Goal: Navigation & Orientation: Find specific page/section

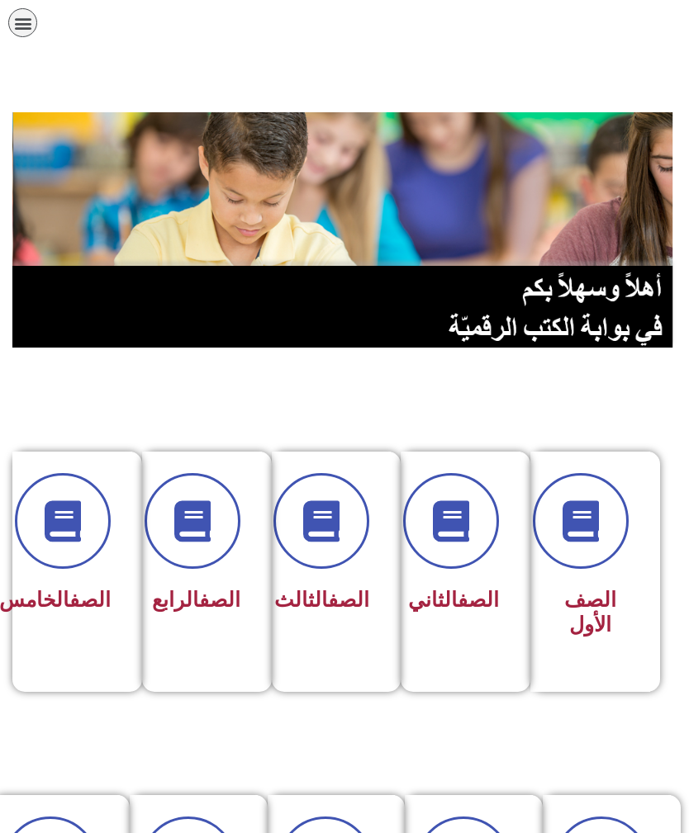
click at [210, 542] on icon at bounding box center [192, 520] width 41 height 41
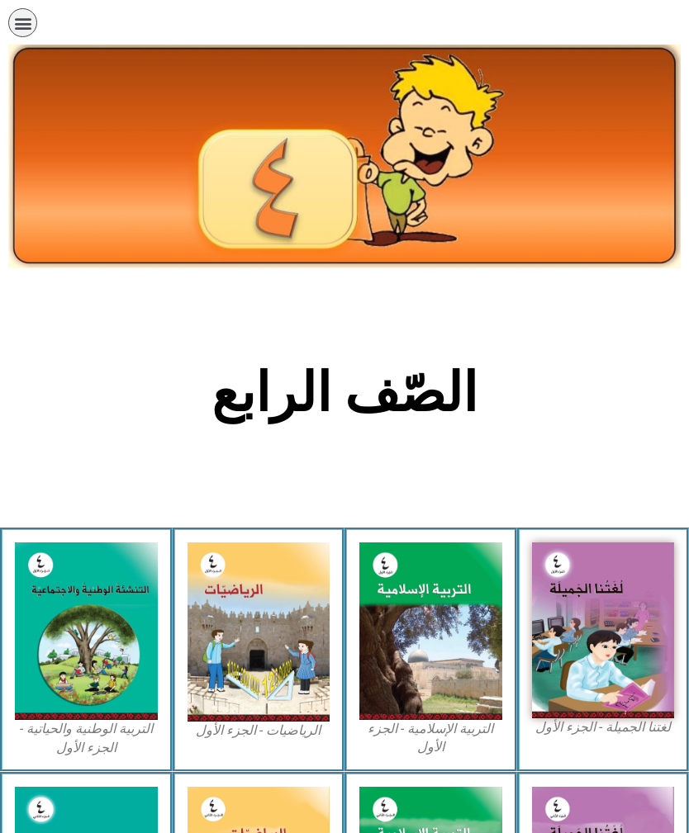
click at [75, 636] on img at bounding box center [86, 631] width 143 height 178
click at [431, 2] on div "الصفحة الرئيسية الصف الأول الصف الثاني الصف الثالث الصف الرابع الصف الخامس الصف…" at bounding box center [297, 27] width 594 height 54
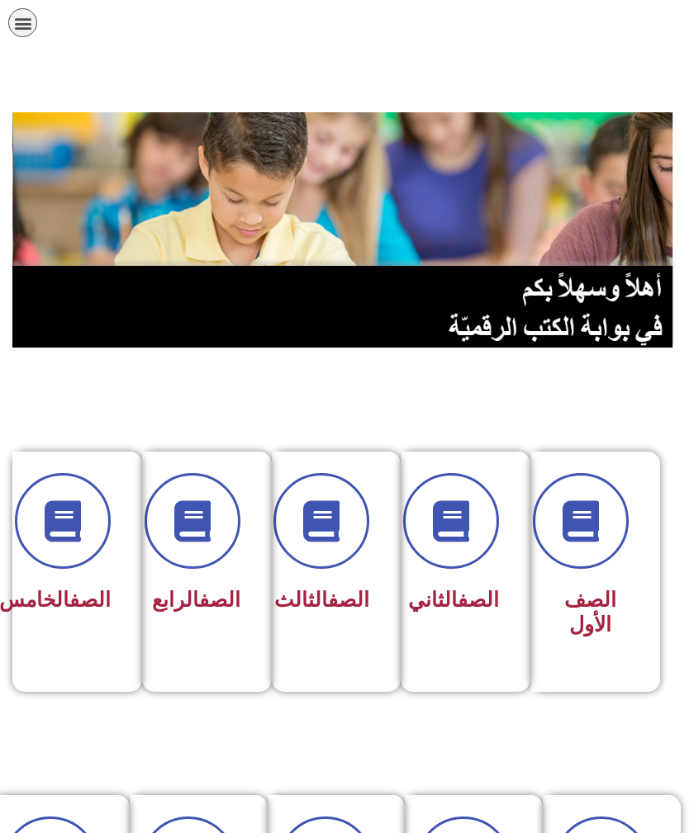
click at [341, 610] on link "الصف" at bounding box center [348, 600] width 41 height 24
click at [333, 580] on div "الصف الثالث" at bounding box center [331, 547] width 77 height 148
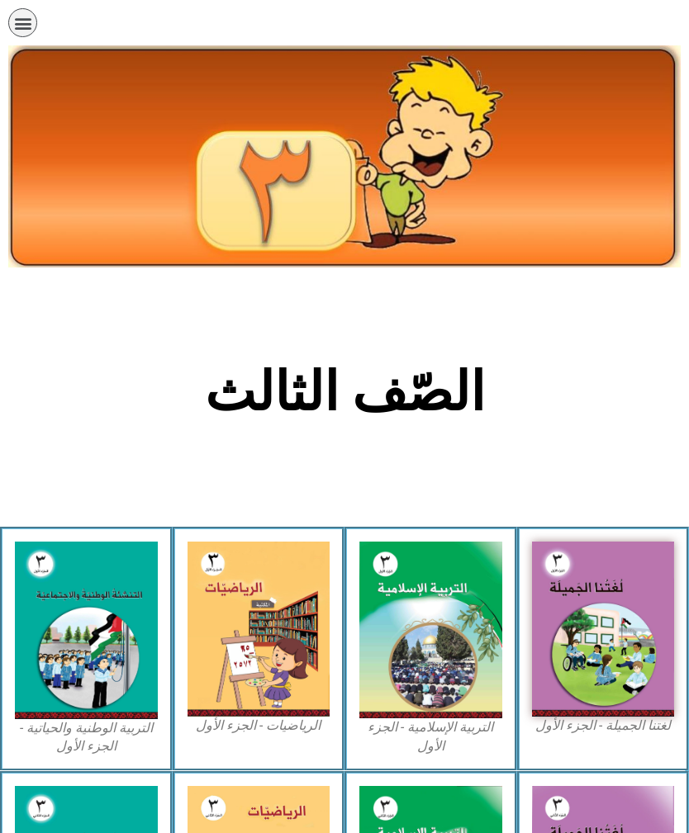
click at [67, 646] on img at bounding box center [86, 631] width 143 height 178
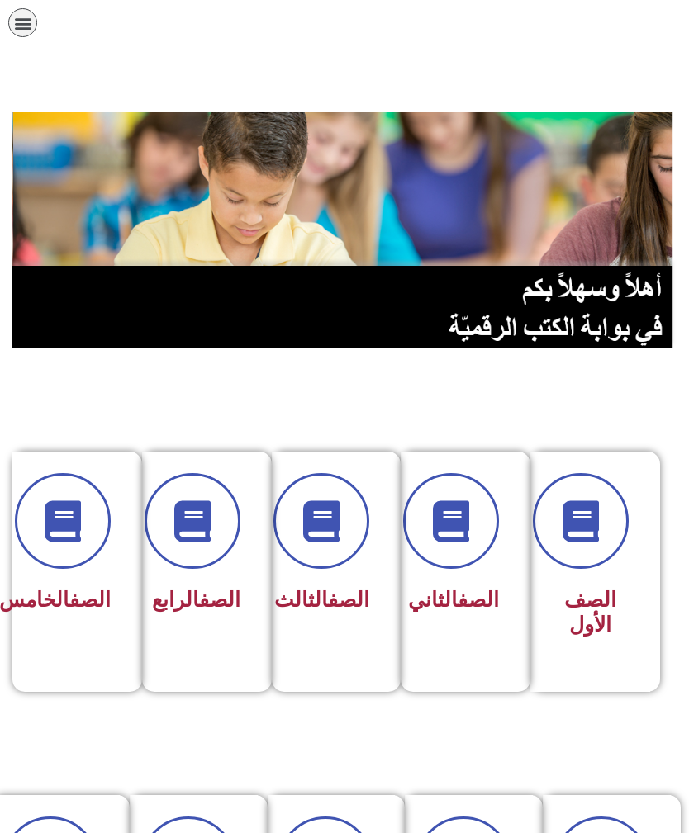
click at [461, 593] on link "الصف" at bounding box center [477, 600] width 41 height 24
click at [457, 576] on div "الصف الثاني" at bounding box center [460, 547] width 77 height 148
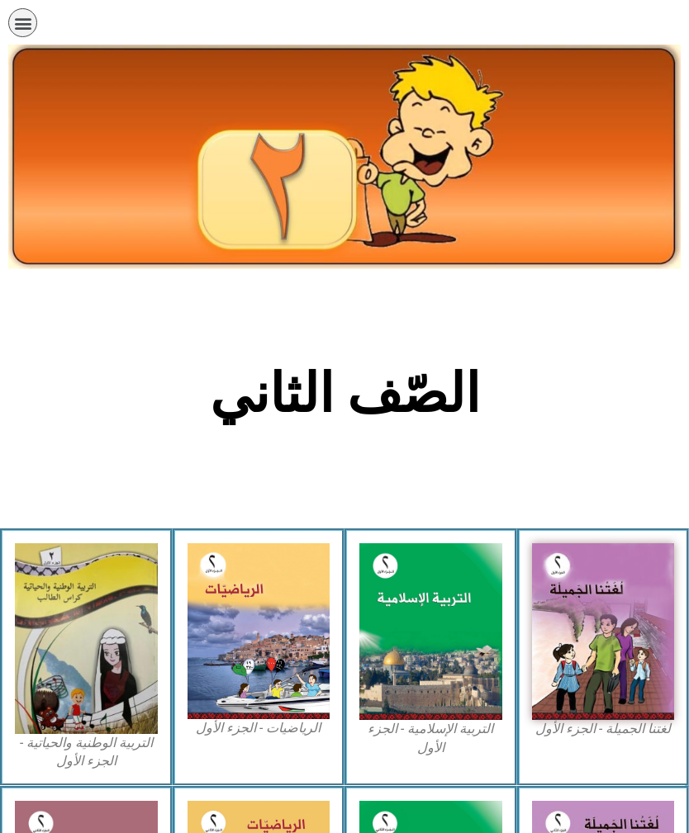
click at [12, 29] on div "תפריט" at bounding box center [22, 22] width 29 height 29
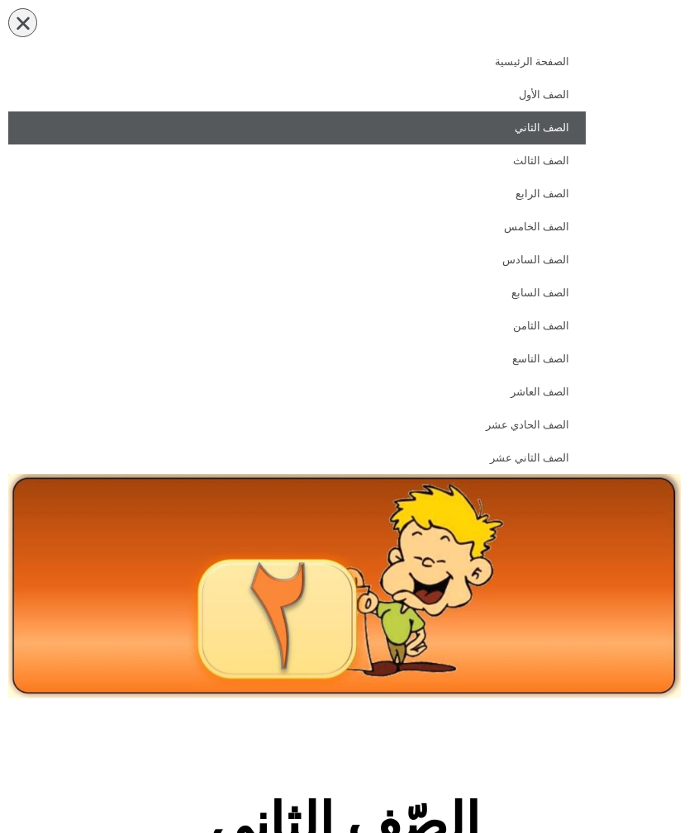
click at [24, 20] on icon "כפתור פתיחת תפריט" at bounding box center [23, 23] width 18 height 18
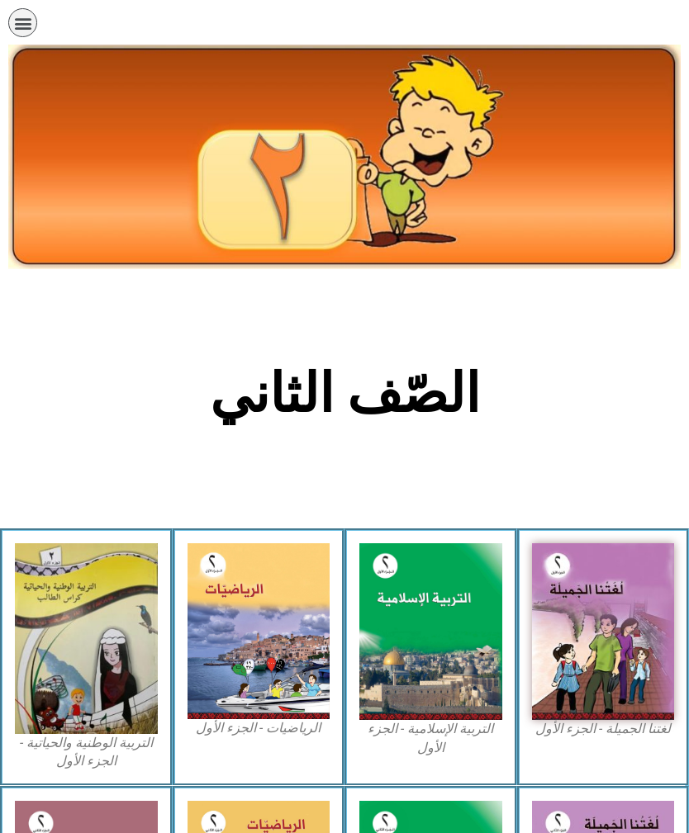
click at [537, 6] on div "الصفحة الرئيسية الصف الأول الصف الثاني الصف الثالث الصف الرابع الصف الخامس الصف…" at bounding box center [297, 27] width 594 height 54
